Goal: Task Accomplishment & Management: Use online tool/utility

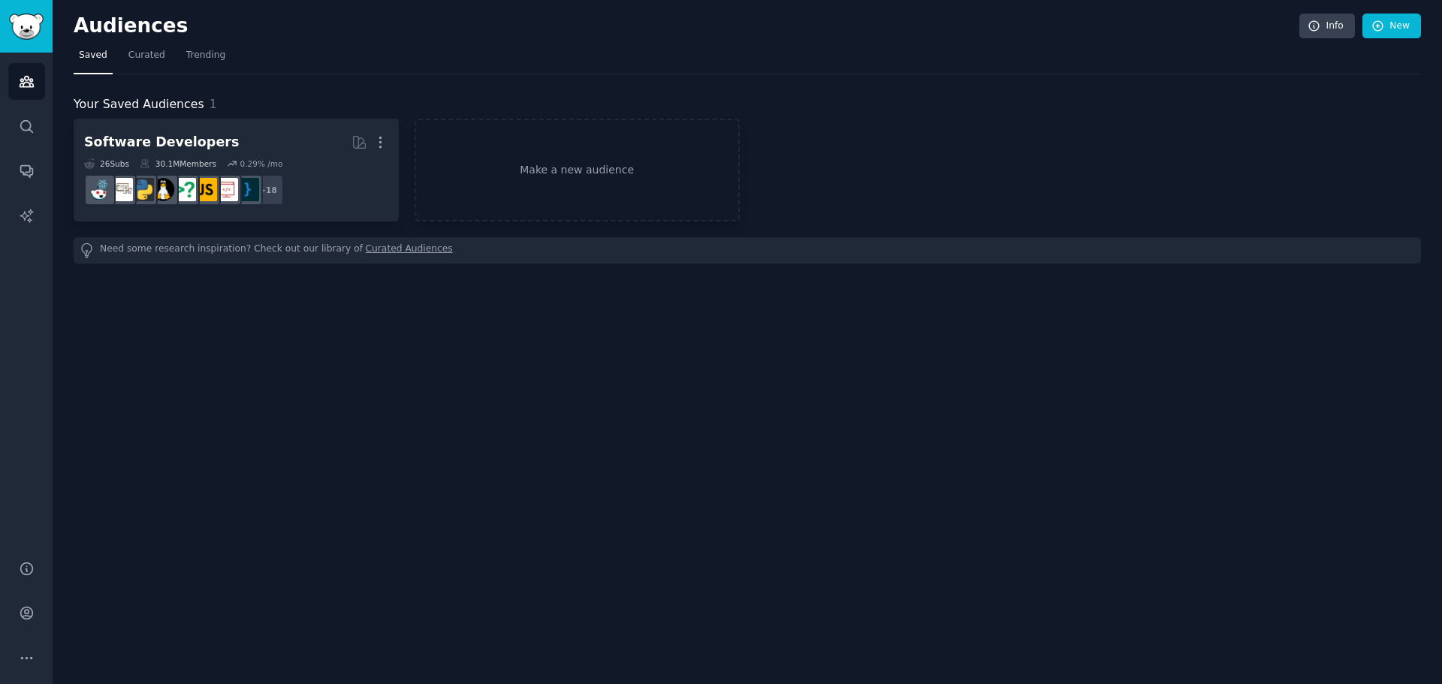
drag, startPoint x: 1246, startPoint y: 363, endPoint x: 1431, endPoint y: 75, distance: 342.8
click at [1245, 363] on div "Audiences Info New Saved Curated Trending Your Saved Audiences 1 Software Devel…" at bounding box center [747, 342] width 1389 height 684
drag, startPoint x: 1431, startPoint y: 75, endPoint x: 1144, endPoint y: 390, distance: 426.3
click at [1144, 390] on div "Audiences Info New Saved Curated Trending Your Saved Audiences 1 Software Devel…" at bounding box center [747, 342] width 1389 height 684
click at [518, 158] on link "Make a new audience" at bounding box center [576, 170] width 325 height 103
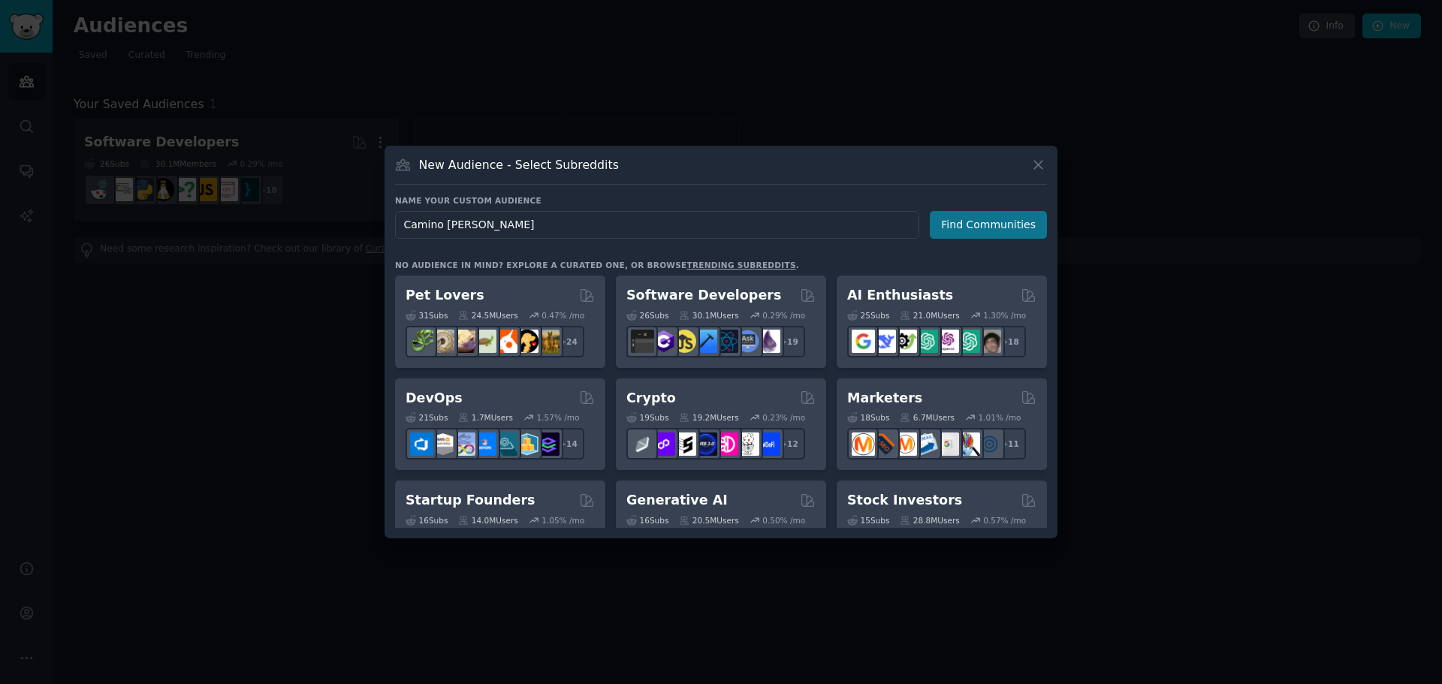
type input "Camino de santiago"
click at [953, 231] on button "Find Communities" at bounding box center [988, 225] width 117 height 28
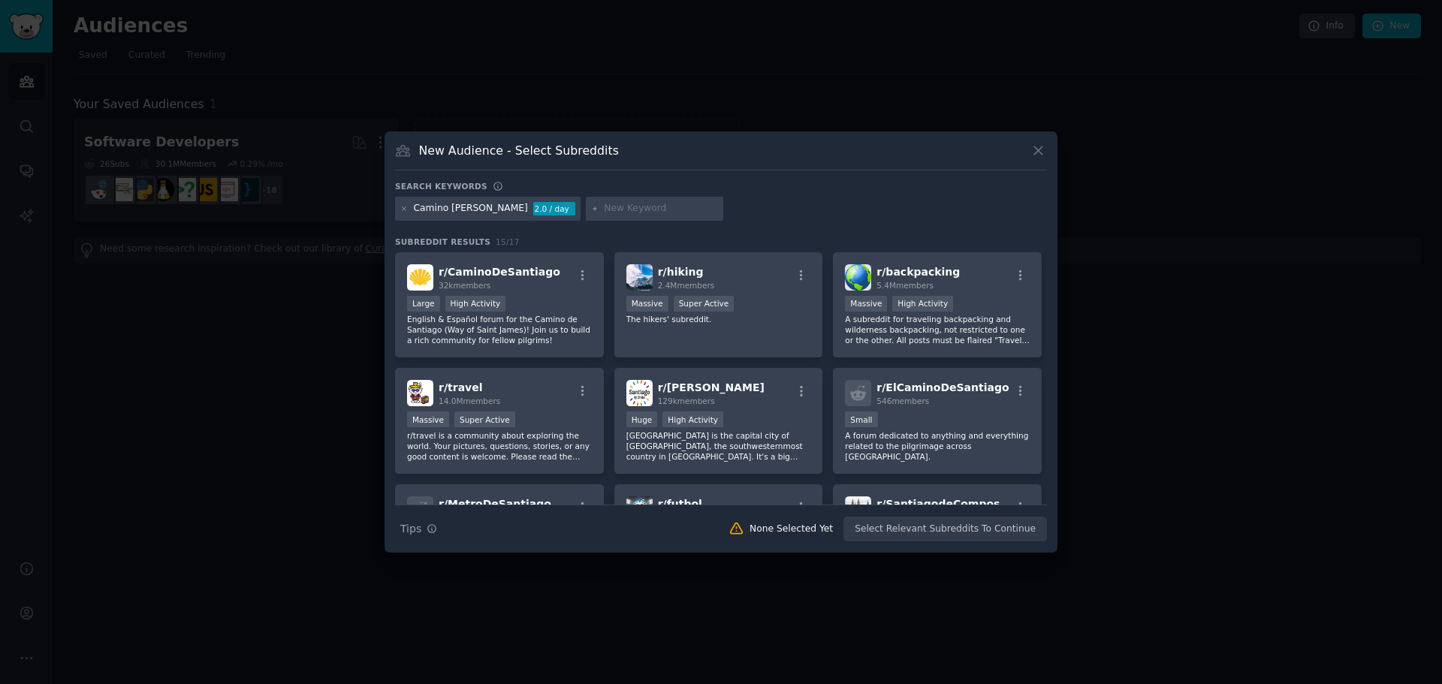
click at [528, 312] on div "Large High Activity" at bounding box center [499, 305] width 185 height 19
click at [1002, 526] on button "Create Audience" at bounding box center [997, 530] width 99 height 26
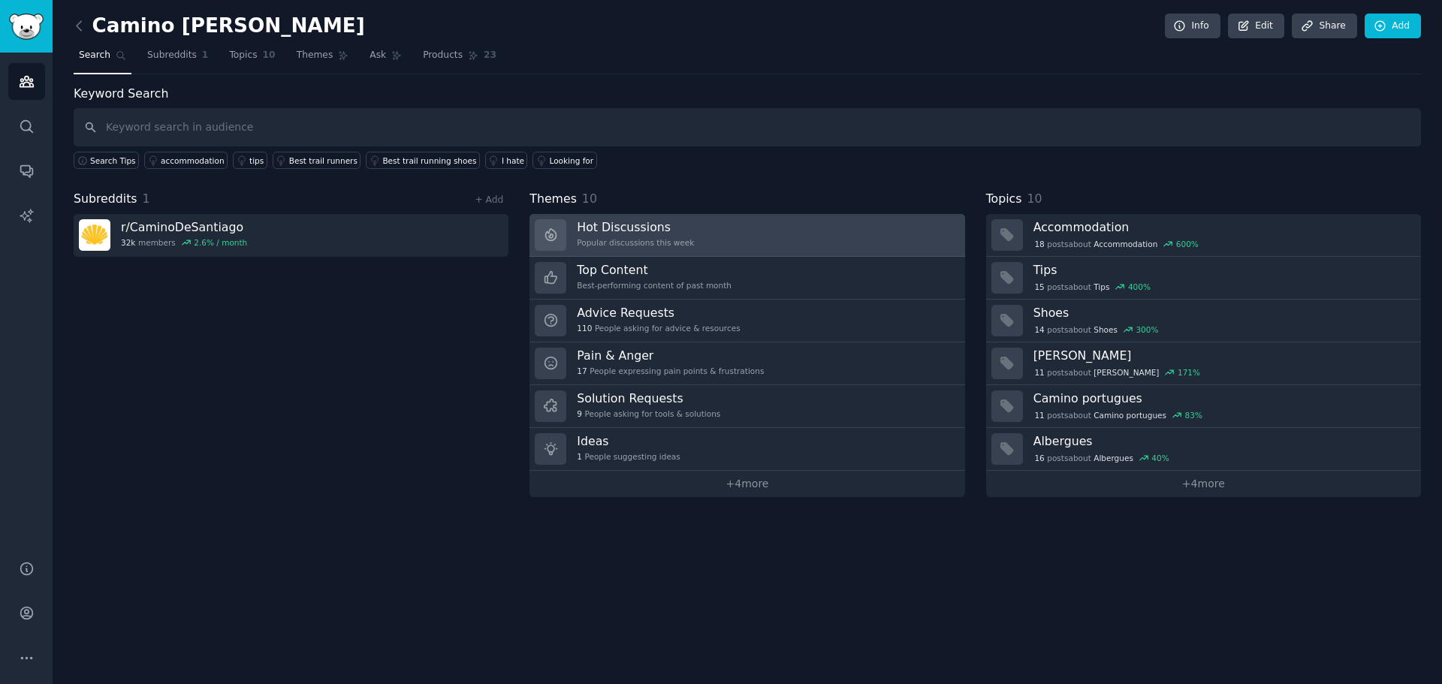
click at [628, 221] on h3 "Hot Discussions" at bounding box center [635, 227] width 117 height 16
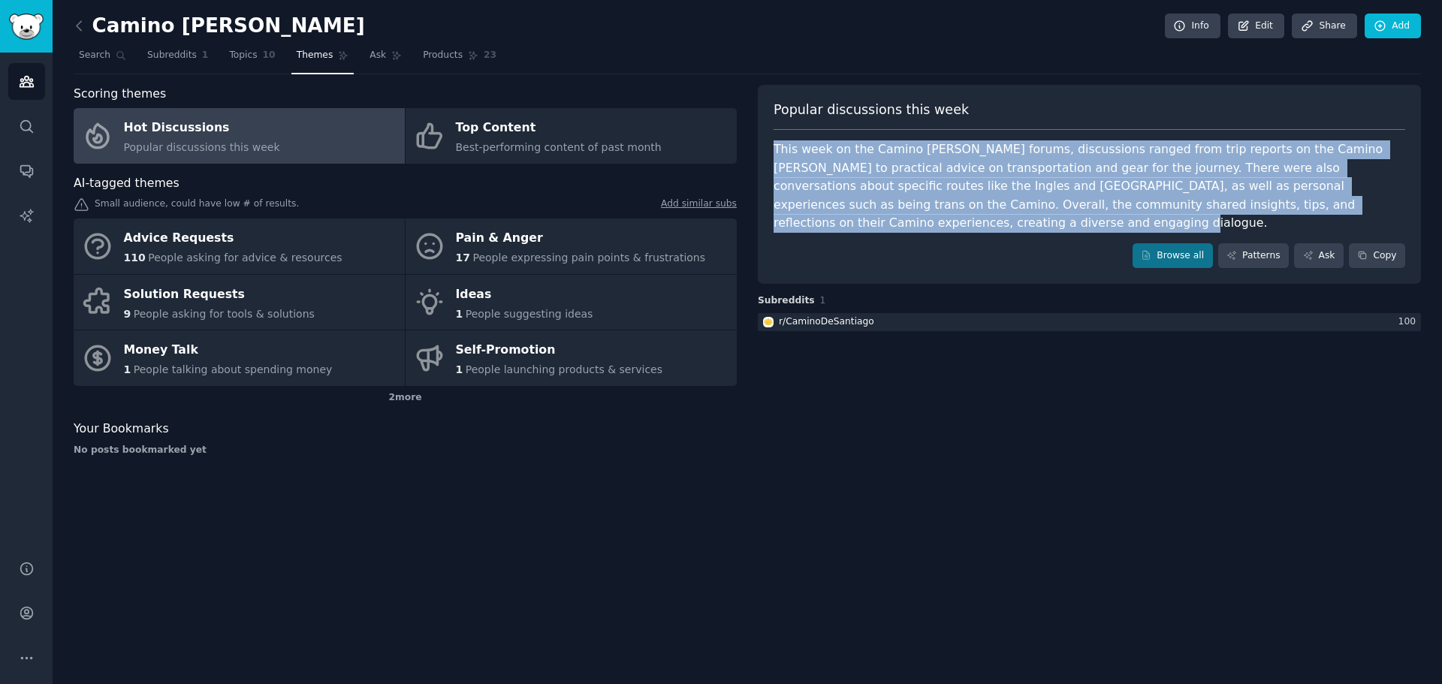
drag, startPoint x: 1322, startPoint y: 197, endPoint x: 770, endPoint y: 141, distance: 555.5
click at [770, 141] on div "Popular discussions this week This week on the Camino de Santiago forums, discu…" at bounding box center [1089, 185] width 663 height 200
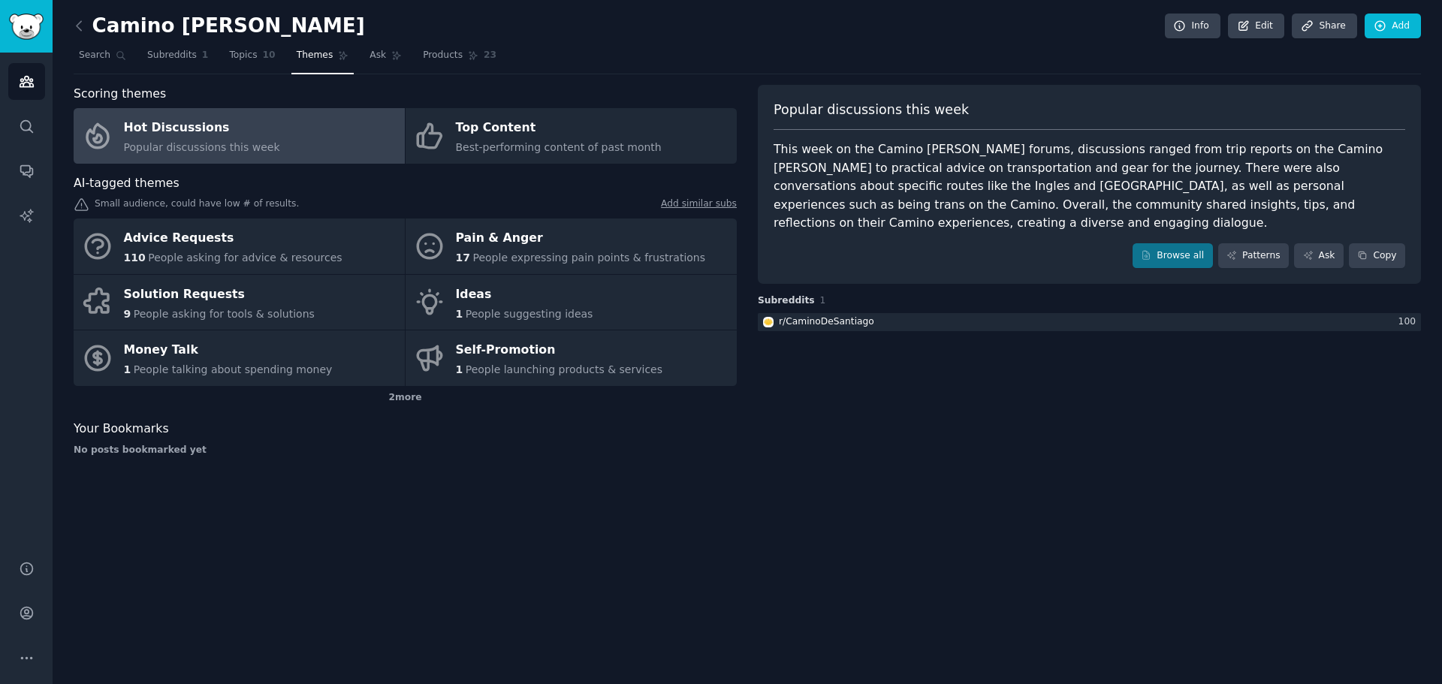
click at [918, 521] on div "Camino de santiago Info Edit Share Add Search Subreddits 1 Topics 10 Themes Ask…" at bounding box center [747, 342] width 1389 height 684
click at [1275, 244] on link "Patterns" at bounding box center [1253, 256] width 71 height 26
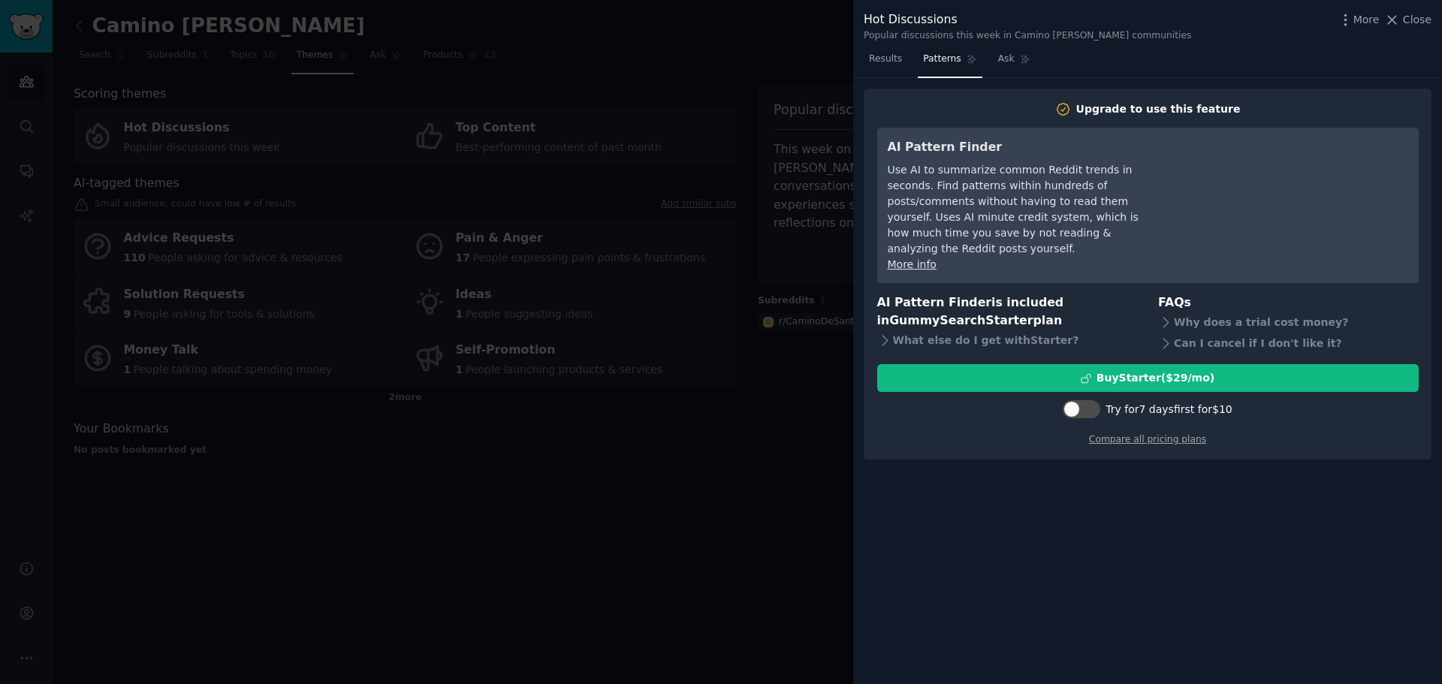
click at [767, 427] on div at bounding box center [721, 342] width 1442 height 684
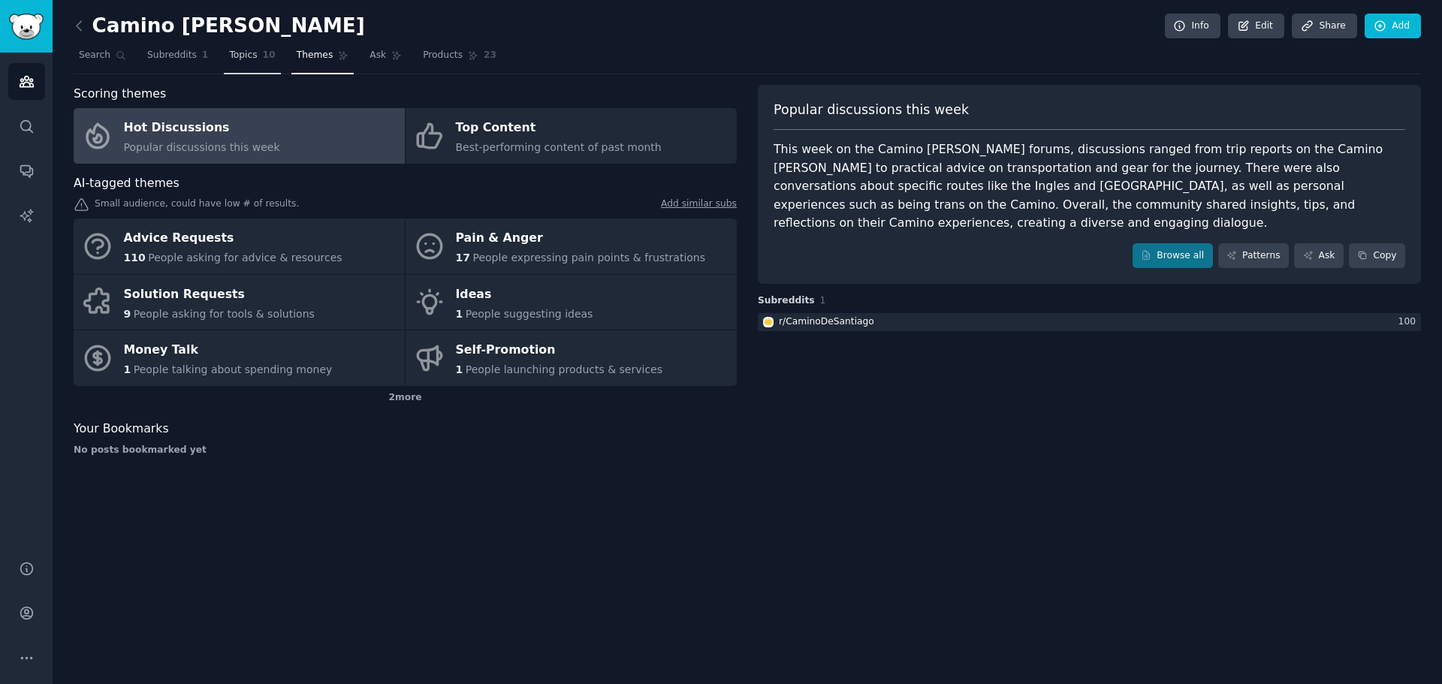
click at [231, 53] on span "Topics" at bounding box center [243, 56] width 28 height 14
